Goal: Task Accomplishment & Management: Complete application form

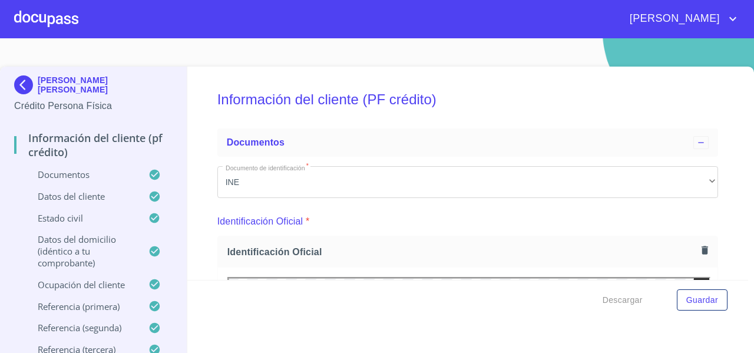
scroll to position [3196, 0]
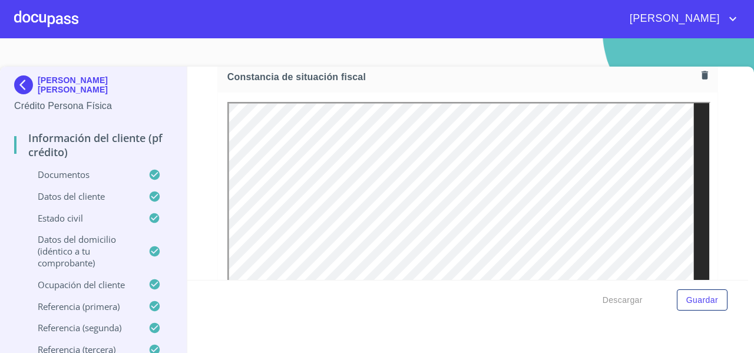
click at [45, 21] on div at bounding box center [46, 19] width 64 height 38
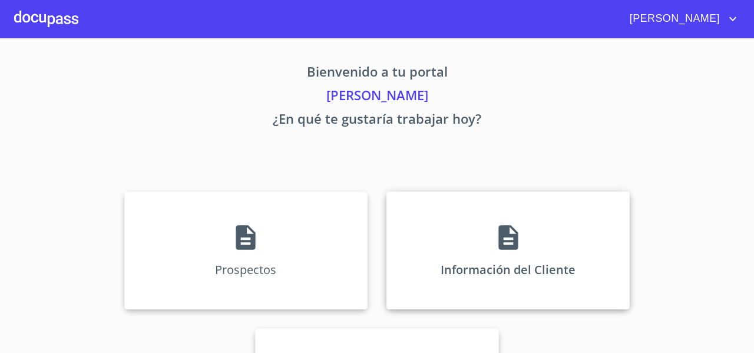
click at [439, 218] on div "Información del Cliente" at bounding box center [508, 251] width 243 height 118
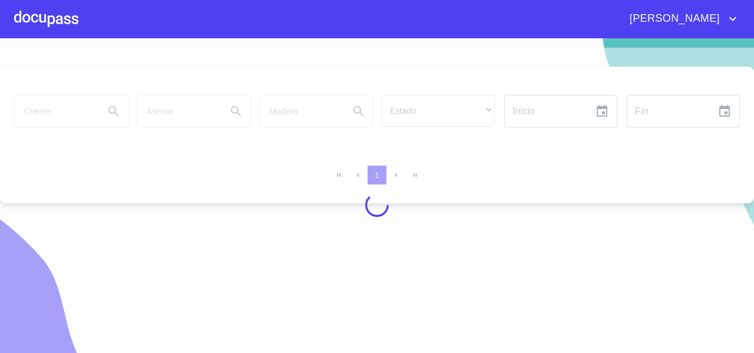
click at [64, 121] on div at bounding box center [377, 205] width 754 height 315
click at [55, 116] on div at bounding box center [377, 205] width 754 height 315
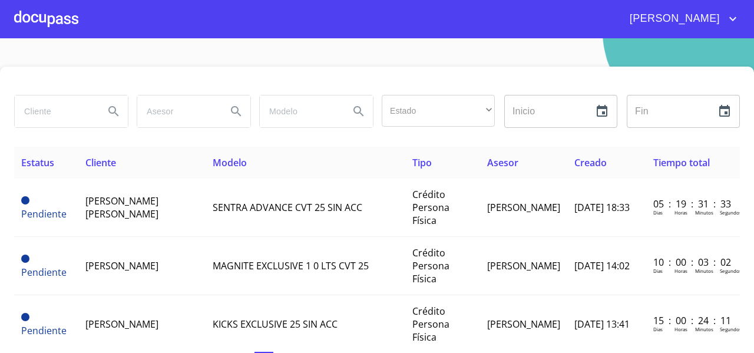
click at [57, 117] on input "search" at bounding box center [55, 111] width 80 height 32
type input "[PERSON_NAME]"
click at [117, 110] on icon "Search" at bounding box center [114, 111] width 14 height 14
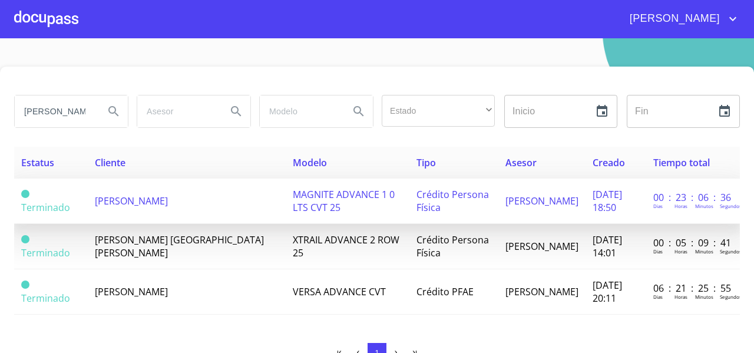
click at [126, 205] on span "[PERSON_NAME]" at bounding box center [131, 200] width 73 height 13
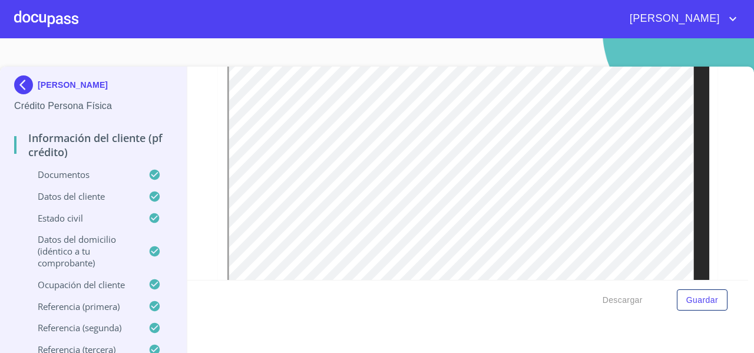
scroll to position [727, 0]
click at [256, 44] on section "[PERSON_NAME] Crédito Persona Física Información del cliente (PF crédito) Docum…" at bounding box center [377, 195] width 754 height 315
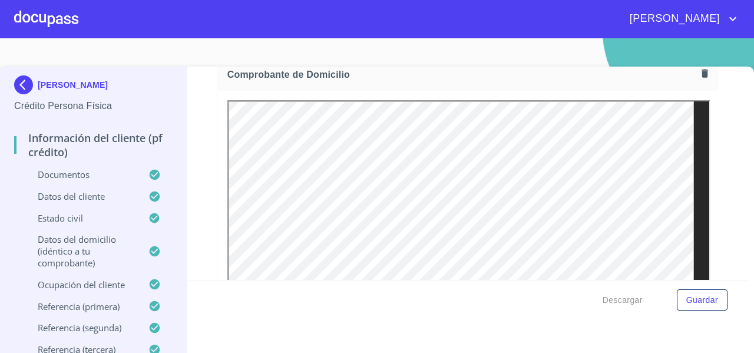
click at [702, 72] on icon "button" at bounding box center [705, 73] width 6 height 8
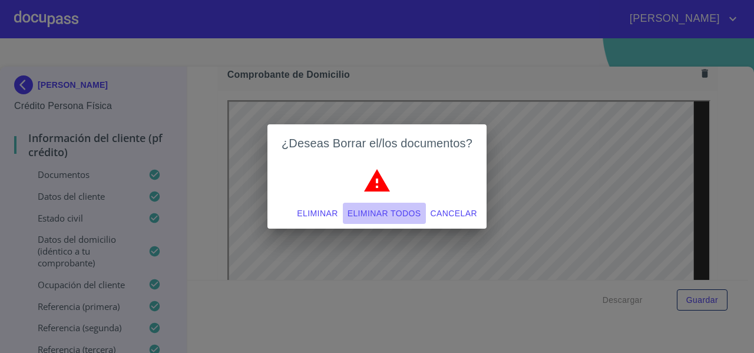
click at [363, 223] on button "Eliminar todos" at bounding box center [384, 214] width 83 height 22
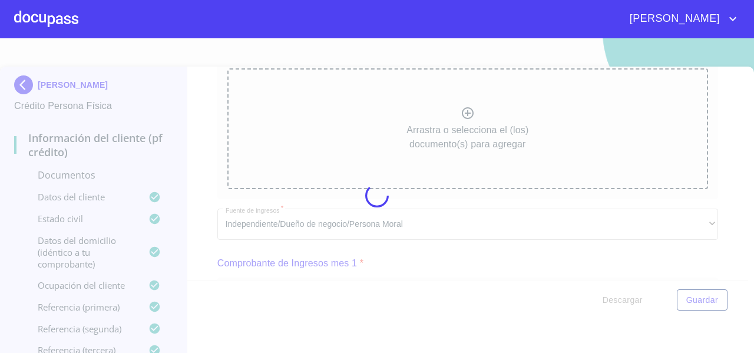
scroll to position [664, 0]
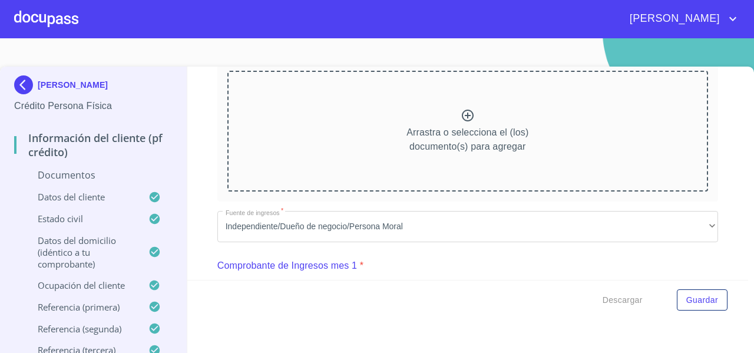
click at [368, 124] on div "Arrastra o selecciona el (los) documento(s) para agregar" at bounding box center [467, 131] width 481 height 120
